Goal: Navigation & Orientation: Find specific page/section

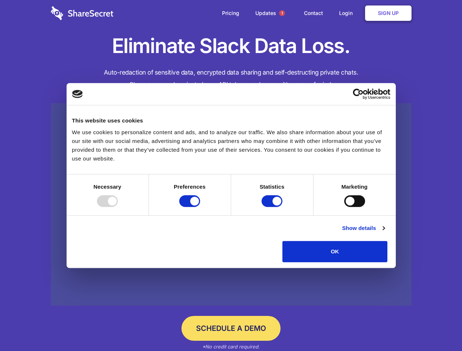
click at [118, 207] on div at bounding box center [107, 201] width 21 height 12
click at [200, 207] on input "Preferences" at bounding box center [189, 201] width 21 height 12
checkbox input "false"
click at [273, 207] on input "Statistics" at bounding box center [272, 201] width 21 height 12
checkbox input "false"
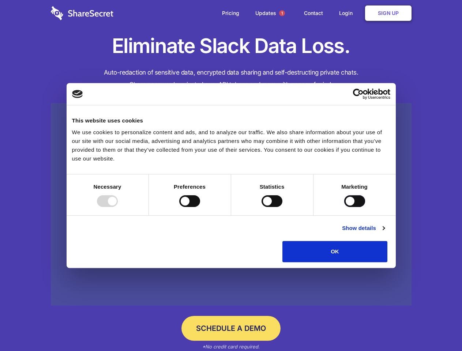
click at [344, 207] on input "Marketing" at bounding box center [354, 201] width 21 height 12
checkbox input "true"
click at [384, 233] on link "Show details" at bounding box center [363, 228] width 42 height 9
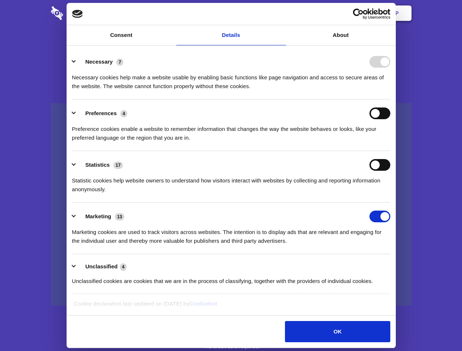
click at [390, 91] on div "Necessary cookies help make a website usable by enabling basic functions like p…" at bounding box center [231, 79] width 318 height 23
click at [282, 13] on span "1" at bounding box center [282, 13] width 6 height 6
